Goal: Information Seeking & Learning: Check status

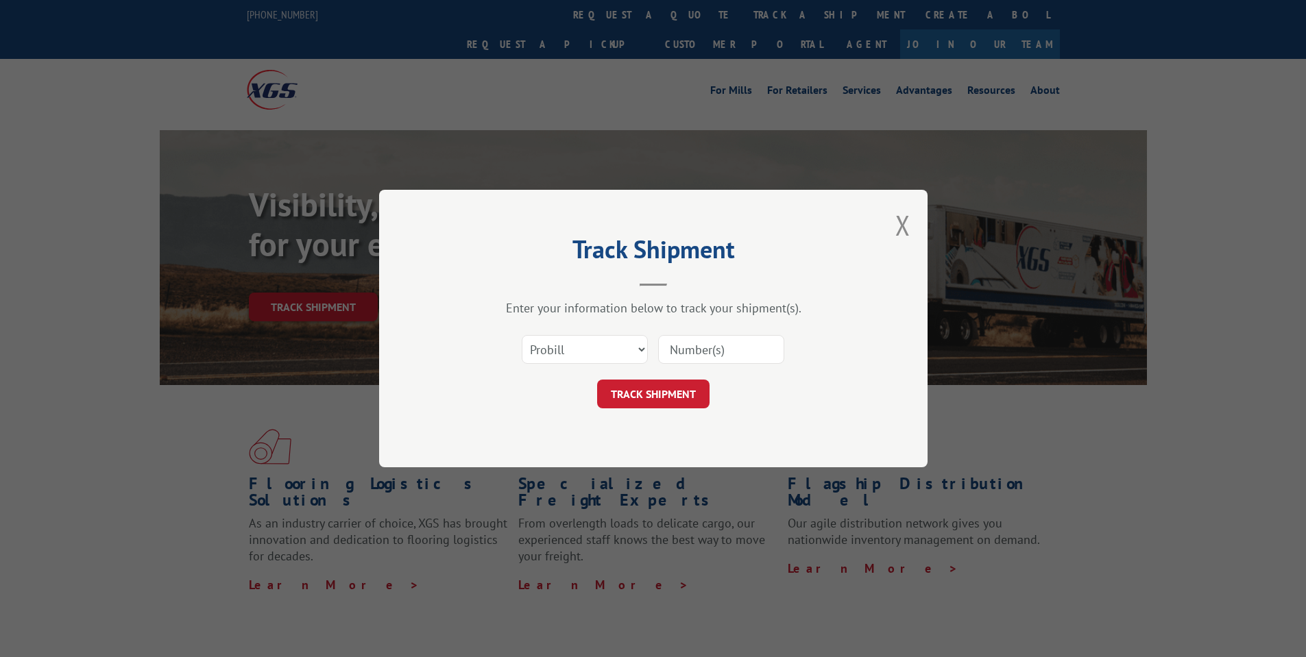
click at [591, 345] on select "Select category... Probill BOL PO" at bounding box center [585, 349] width 126 height 29
select select "bol"
click at [522, 335] on select "Select category... Probill BOL PO" at bounding box center [585, 349] width 126 height 29
click at [681, 350] on input at bounding box center [721, 349] width 126 height 29
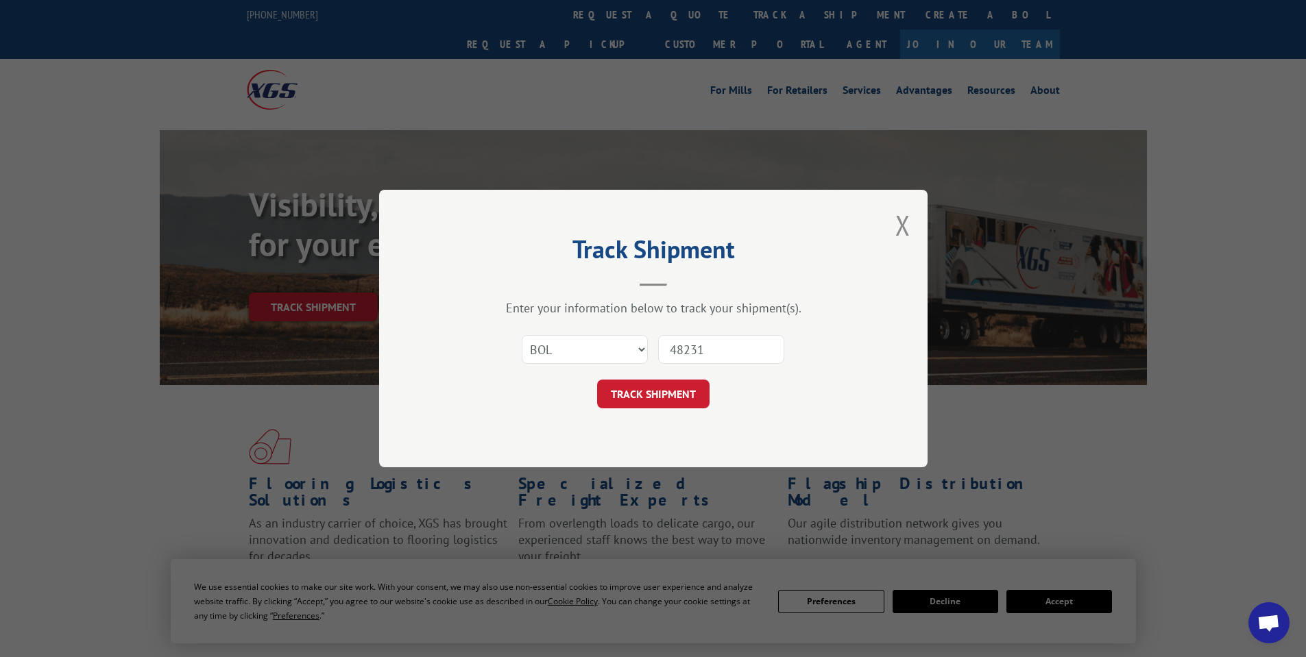
type input "482312"
click button "TRACK SHIPMENT" at bounding box center [653, 394] width 112 height 29
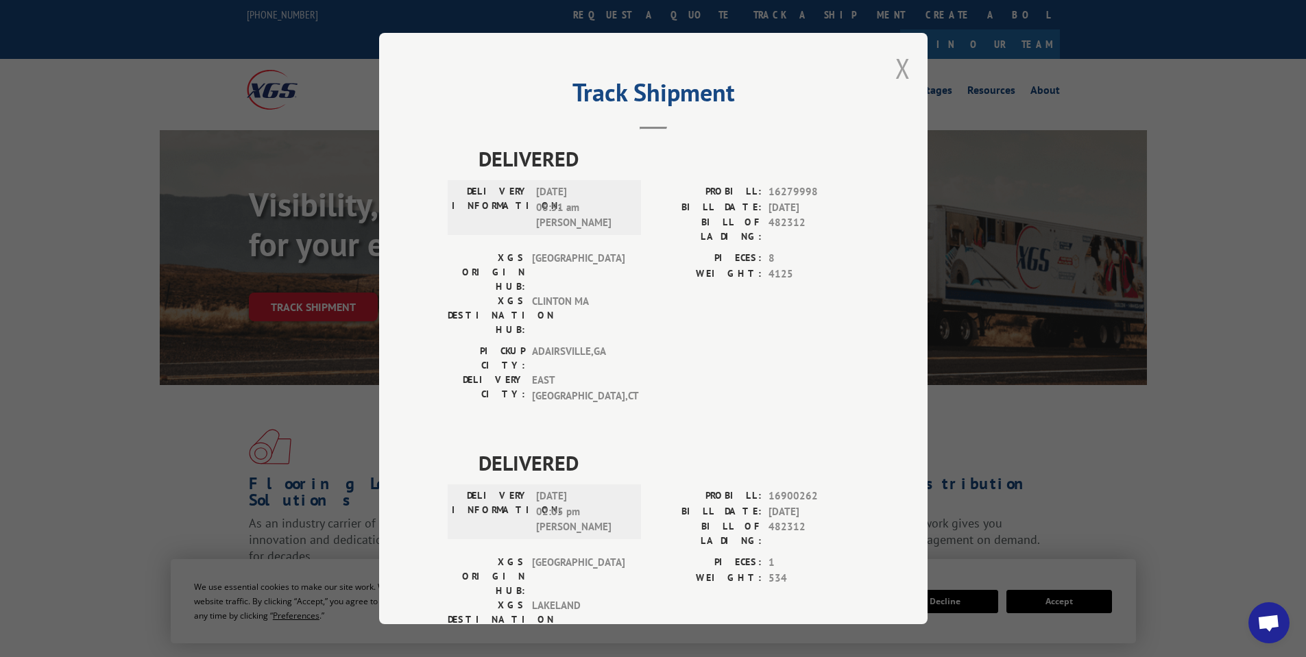
click at [895, 66] on button "Close modal" at bounding box center [902, 68] width 15 height 36
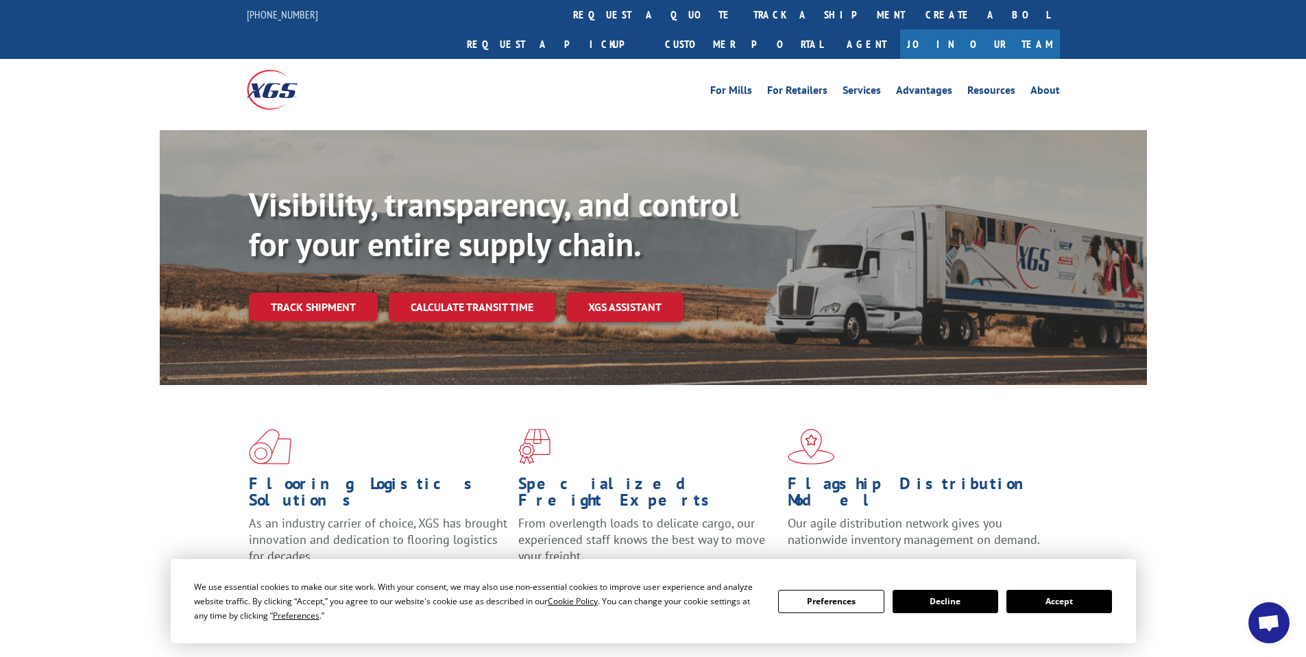
click at [743, 10] on link "track a shipment" at bounding box center [829, 14] width 172 height 29
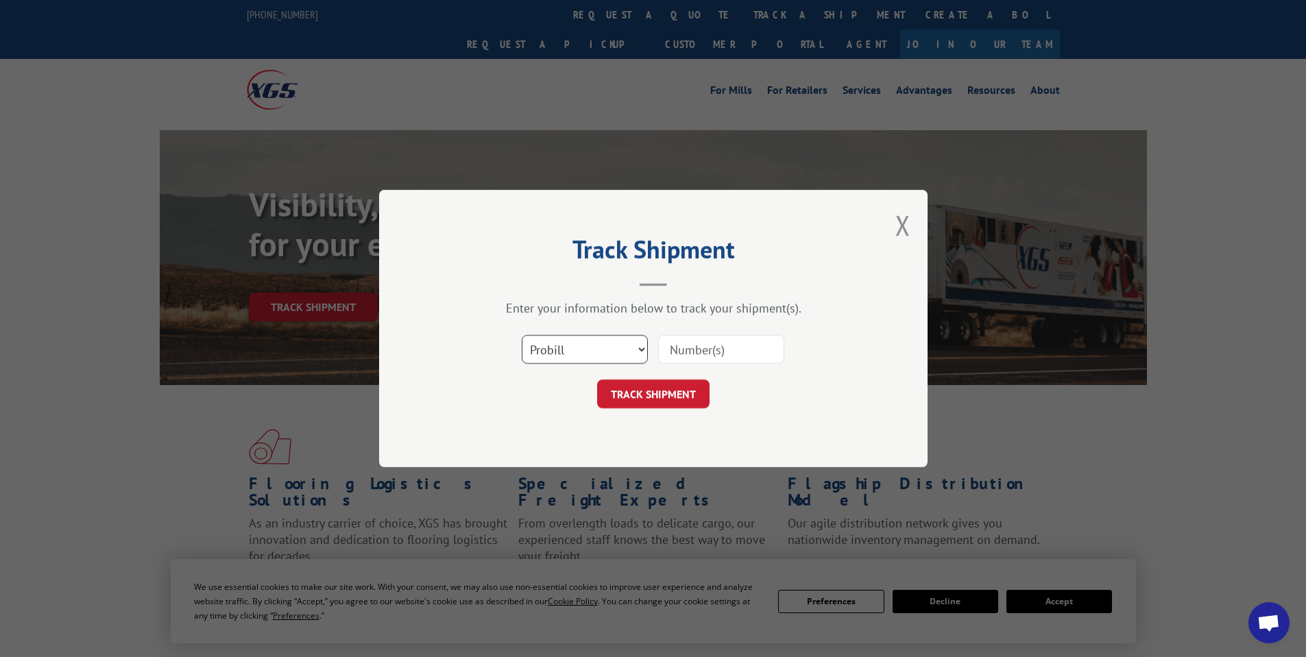
click at [580, 348] on select "Select category... Probill BOL PO" at bounding box center [585, 349] width 126 height 29
select select "bol"
click at [522, 335] on select "Select category... Probill BOL PO" at bounding box center [585, 349] width 126 height 29
click at [688, 347] on input at bounding box center [721, 349] width 126 height 29
type input "482120"
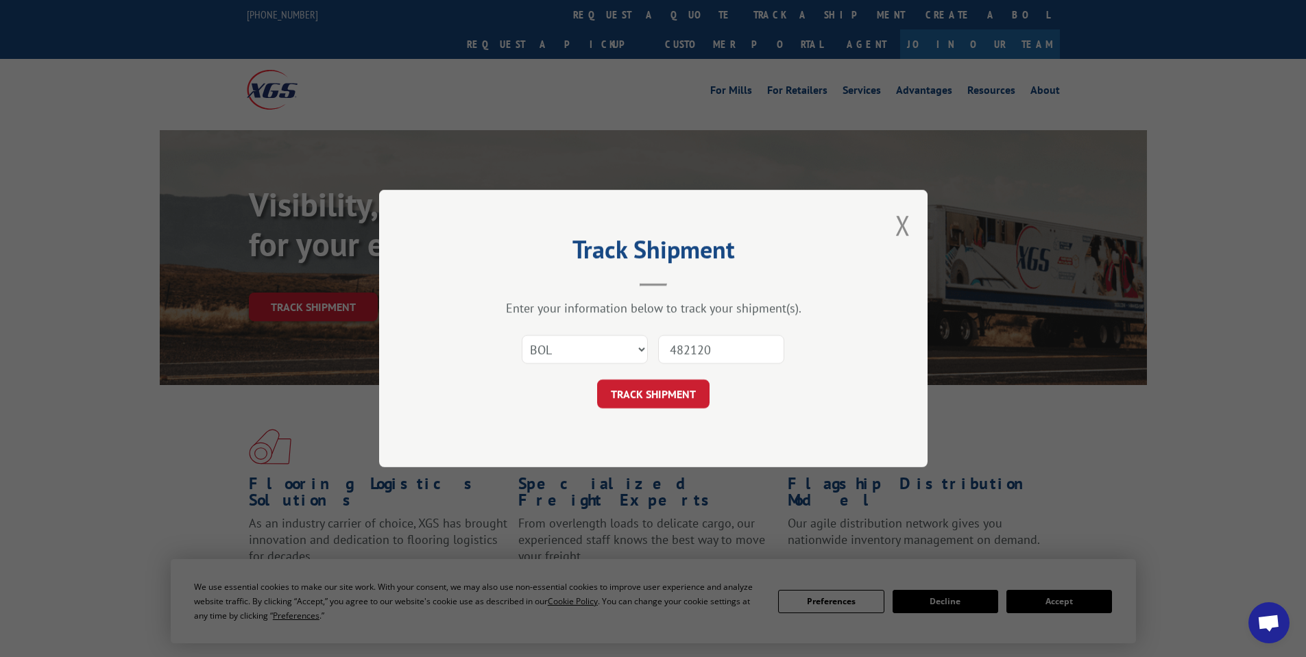
click button "TRACK SHIPMENT" at bounding box center [653, 394] width 112 height 29
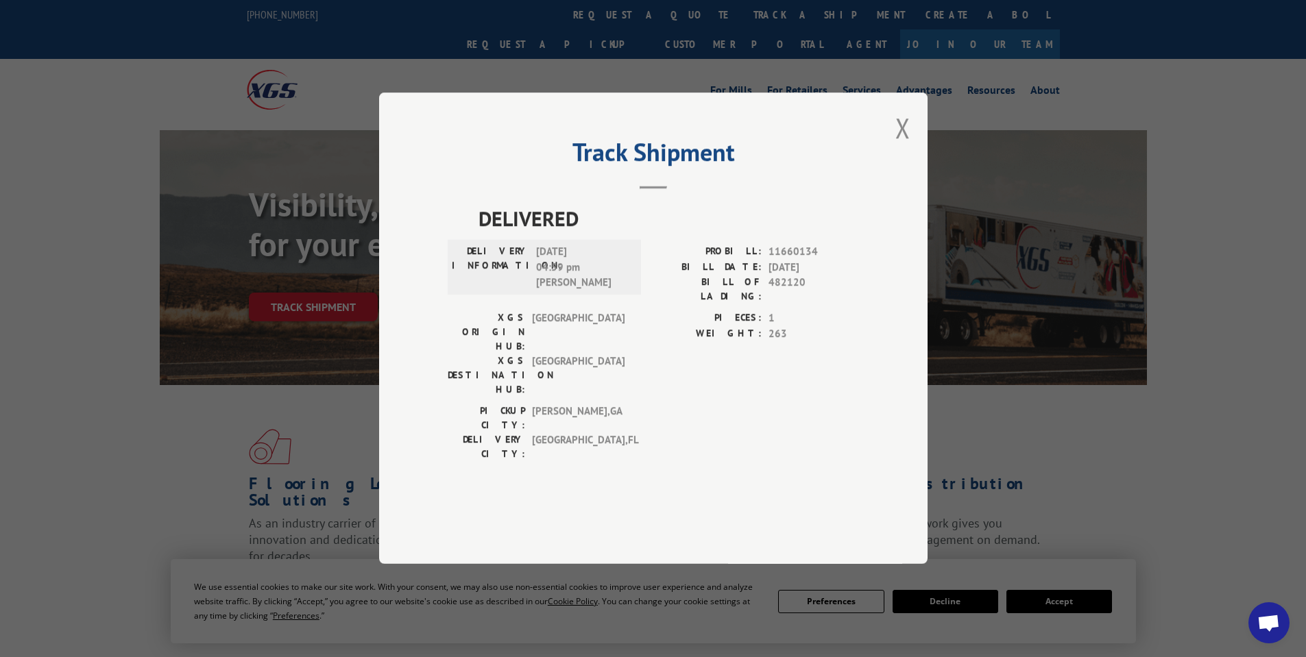
drag, startPoint x: 903, startPoint y: 162, endPoint x: 887, endPoint y: 164, distance: 16.0
click at [898, 146] on button "Close modal" at bounding box center [902, 128] width 15 height 36
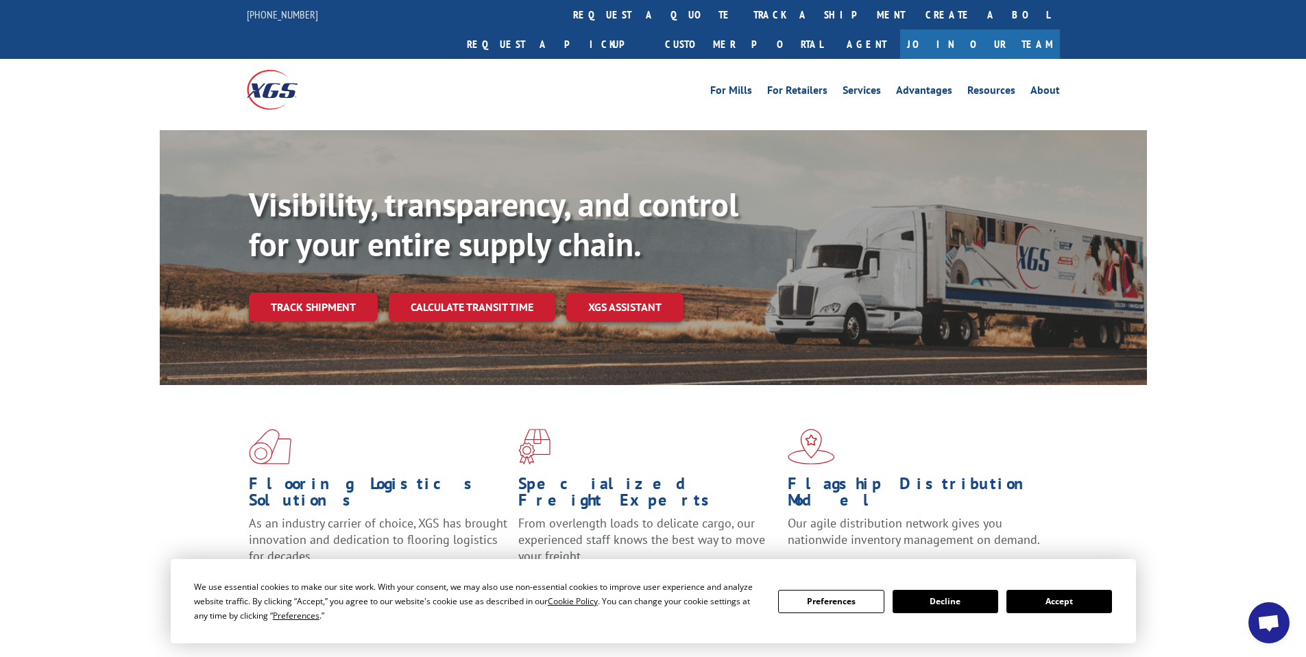
click at [743, 14] on link "track a shipment" at bounding box center [829, 14] width 172 height 29
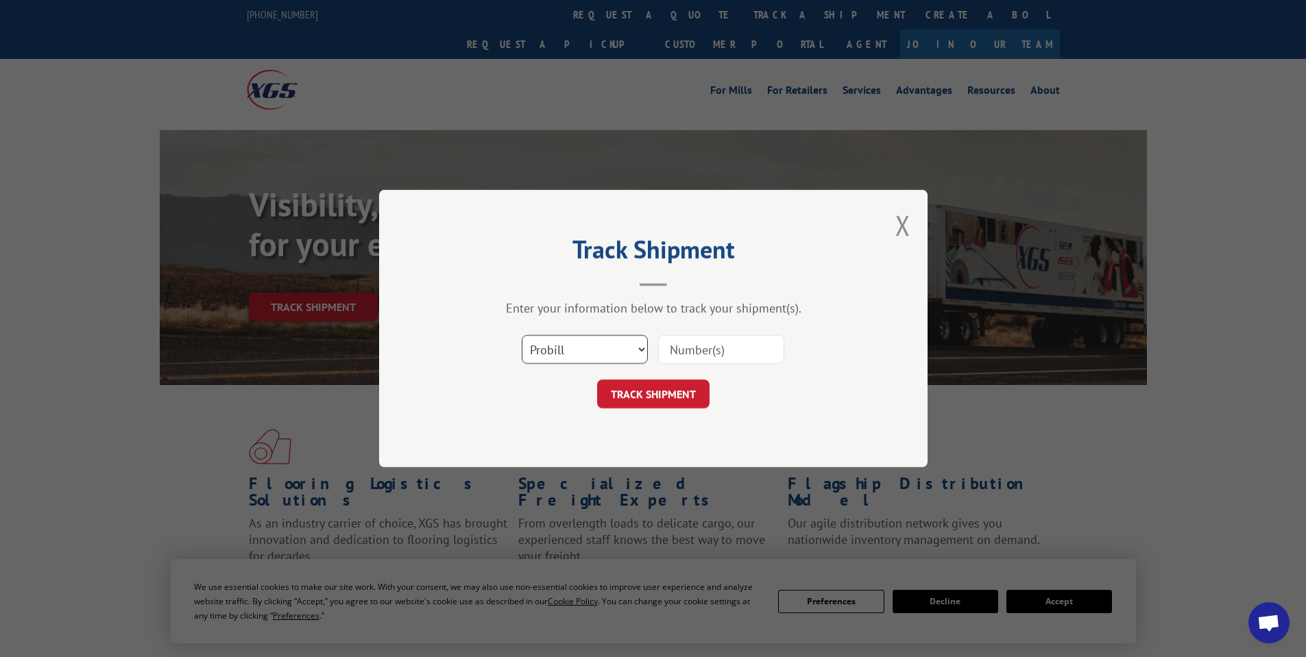
click at [575, 347] on select "Select category... Probill BOL PO" at bounding box center [585, 349] width 126 height 29
select select "bol"
click at [522, 335] on select "Select category... Probill BOL PO" at bounding box center [585, 349] width 126 height 29
paste input "480299"
type input "480299"
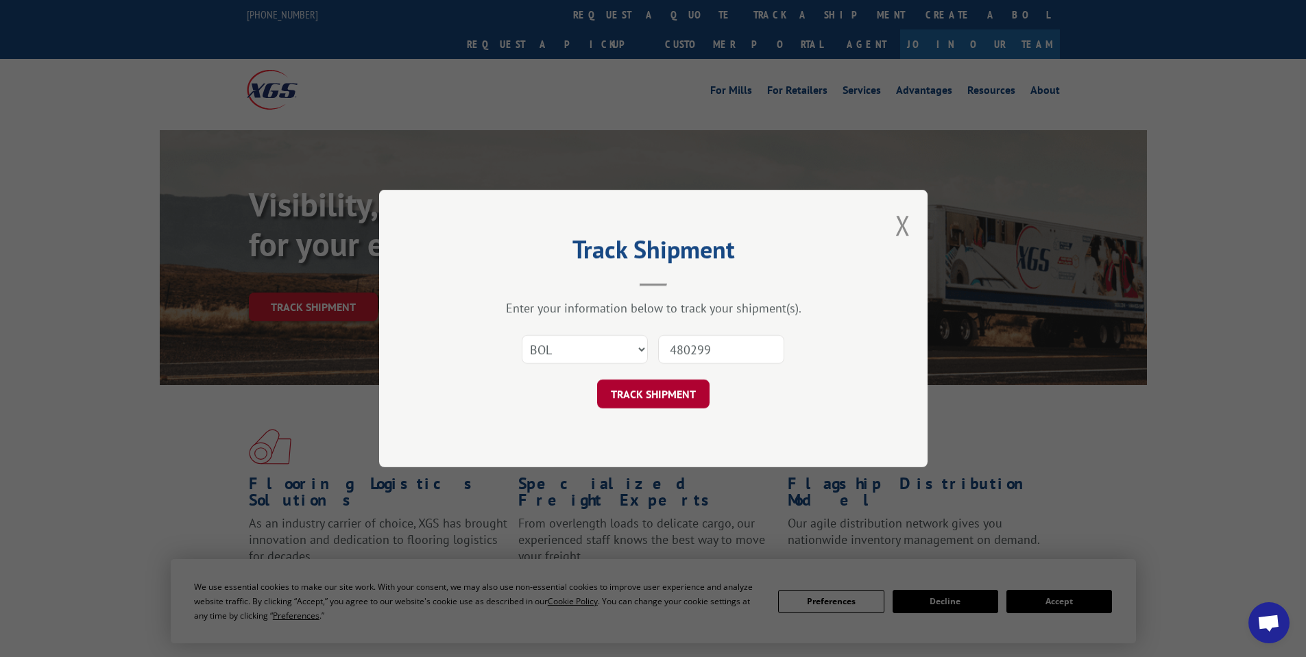
click at [664, 397] on button "TRACK SHIPMENT" at bounding box center [653, 394] width 112 height 29
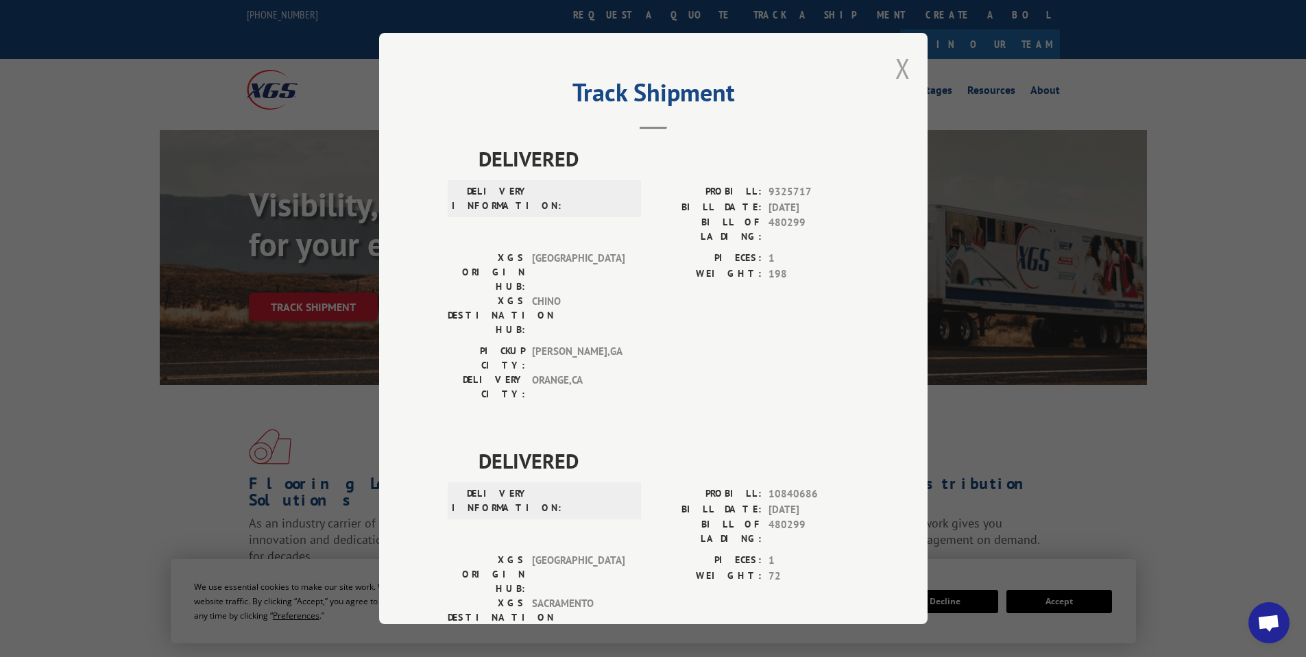
click at [897, 67] on button "Close modal" at bounding box center [902, 68] width 15 height 36
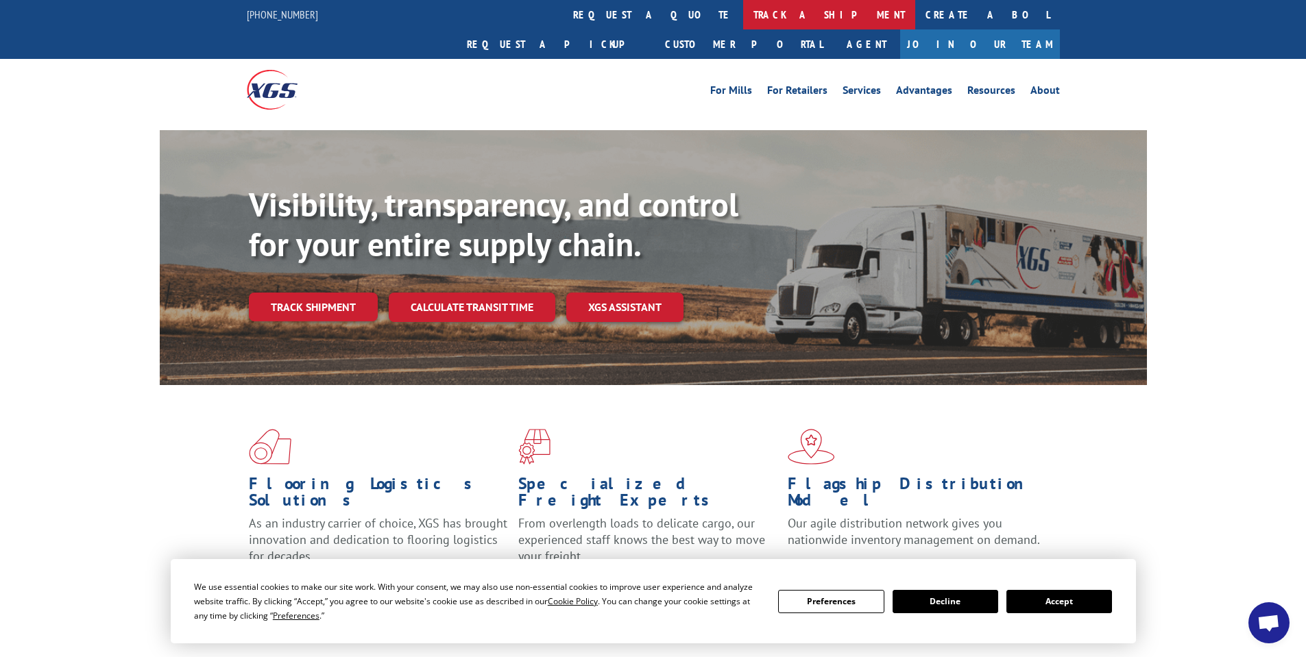
click at [743, 10] on link "track a shipment" at bounding box center [829, 14] width 172 height 29
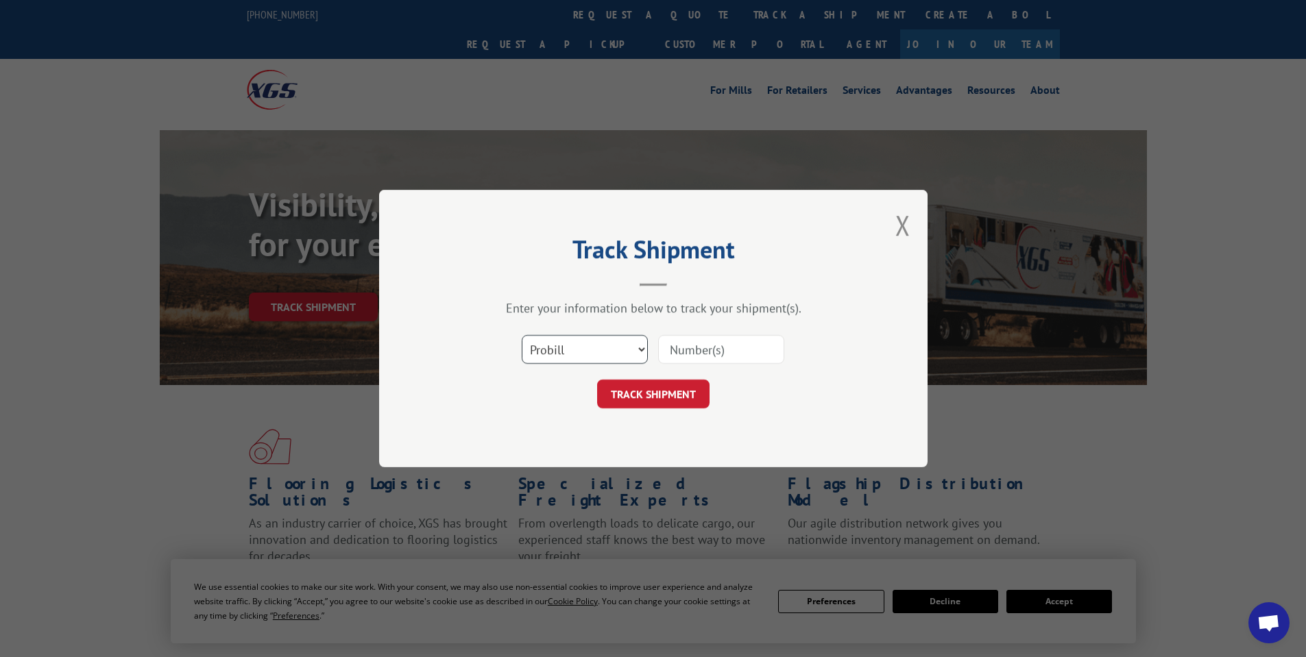
click at [603, 349] on select "Select category... Probill BOL PO" at bounding box center [585, 349] width 126 height 29
select select "bol"
click at [522, 335] on select "Select category... Probill BOL PO" at bounding box center [585, 349] width 126 height 29
click at [694, 352] on input at bounding box center [721, 349] width 126 height 29
paste input "475445"
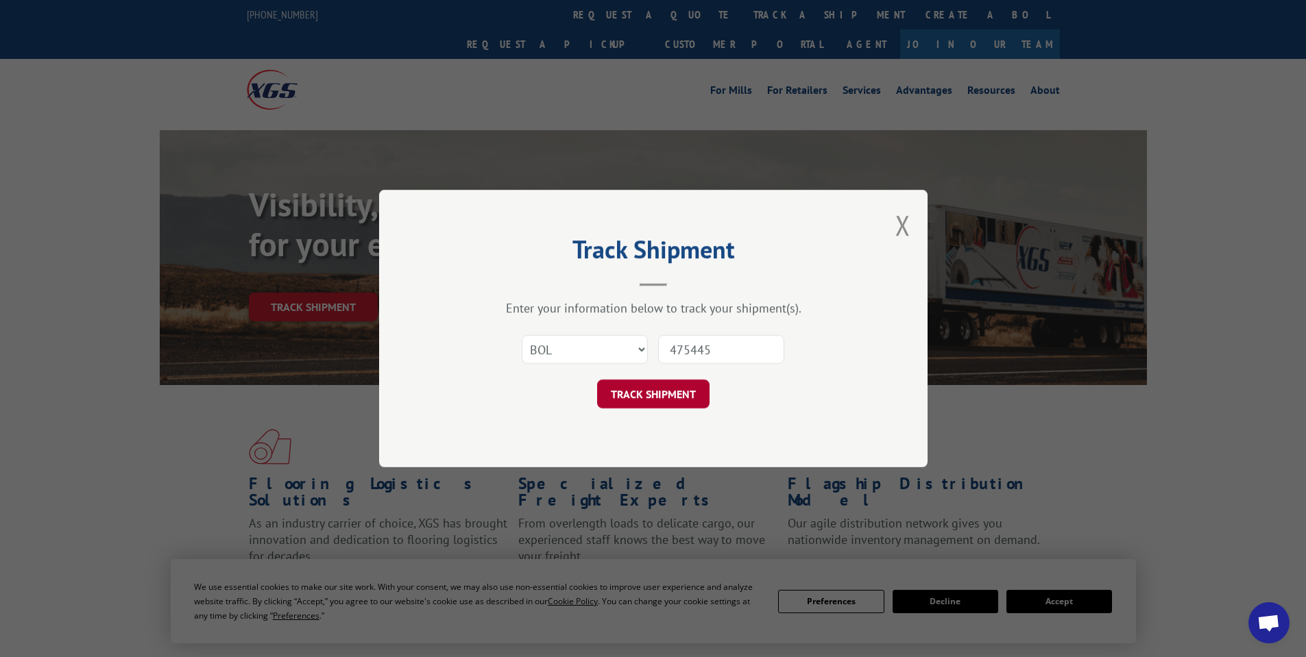
type input "475445"
click at [693, 389] on button "TRACK SHIPMENT" at bounding box center [653, 394] width 112 height 29
